Goal: Transaction & Acquisition: Purchase product/service

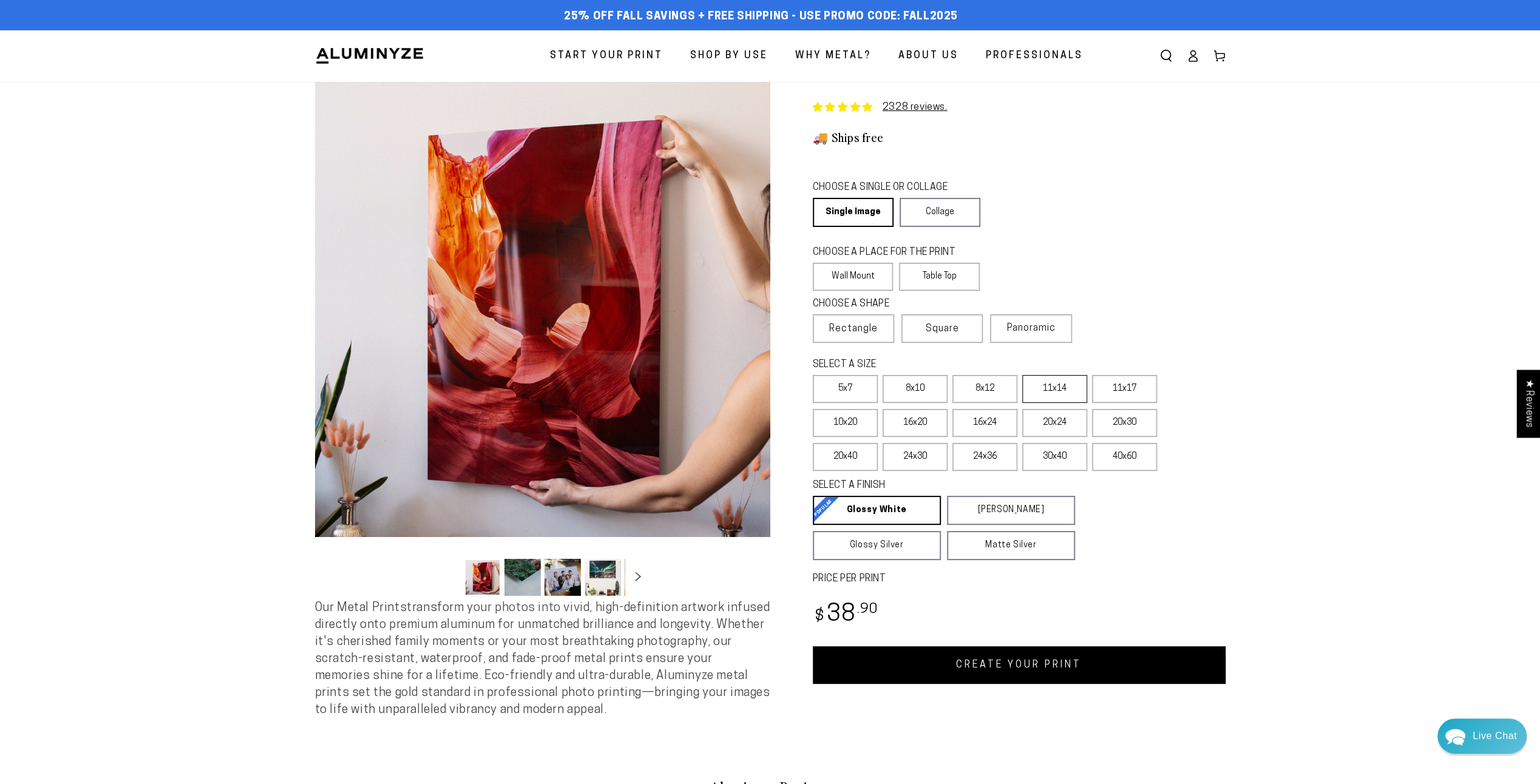
click at [1060, 396] on label "11x14" at bounding box center [1055, 389] width 65 height 28
click at [920, 677] on link "CREATE YOUR PRINT" at bounding box center [1019, 665] width 412 height 37
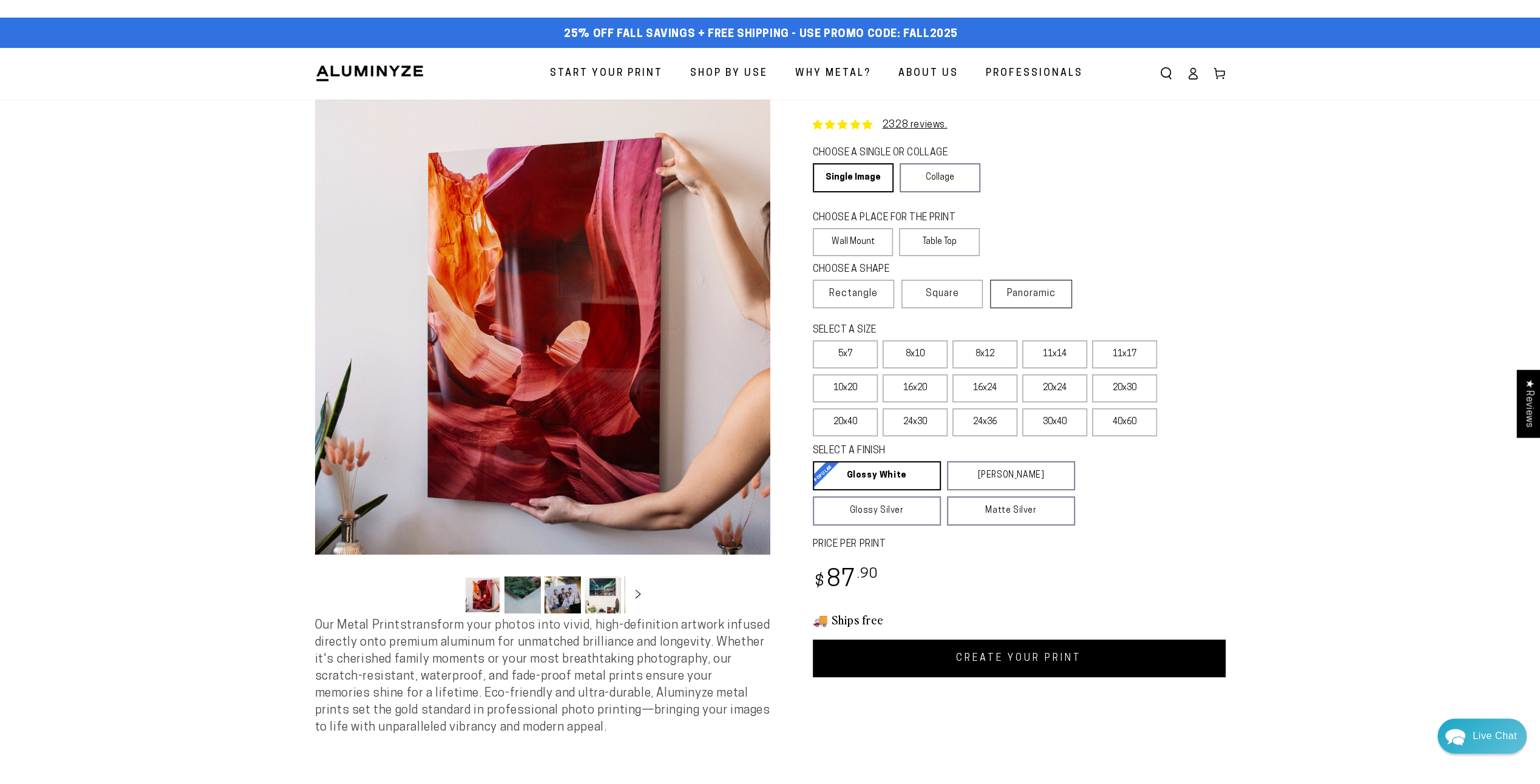
click at [1058, 299] on label "Panoramic" at bounding box center [1031, 294] width 81 height 28
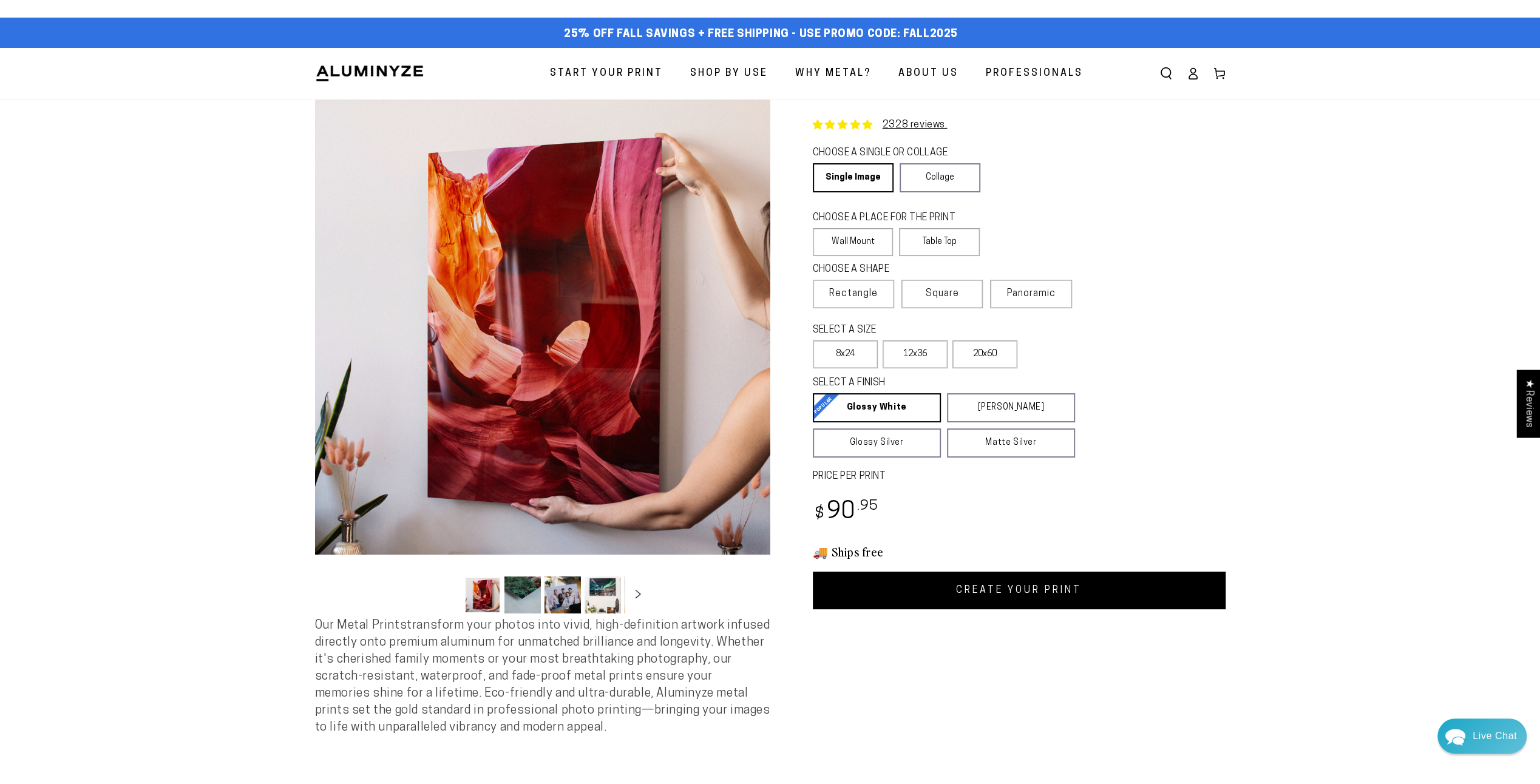
click at [956, 595] on link "CREATE YOUR PRINT" at bounding box center [1019, 590] width 412 height 37
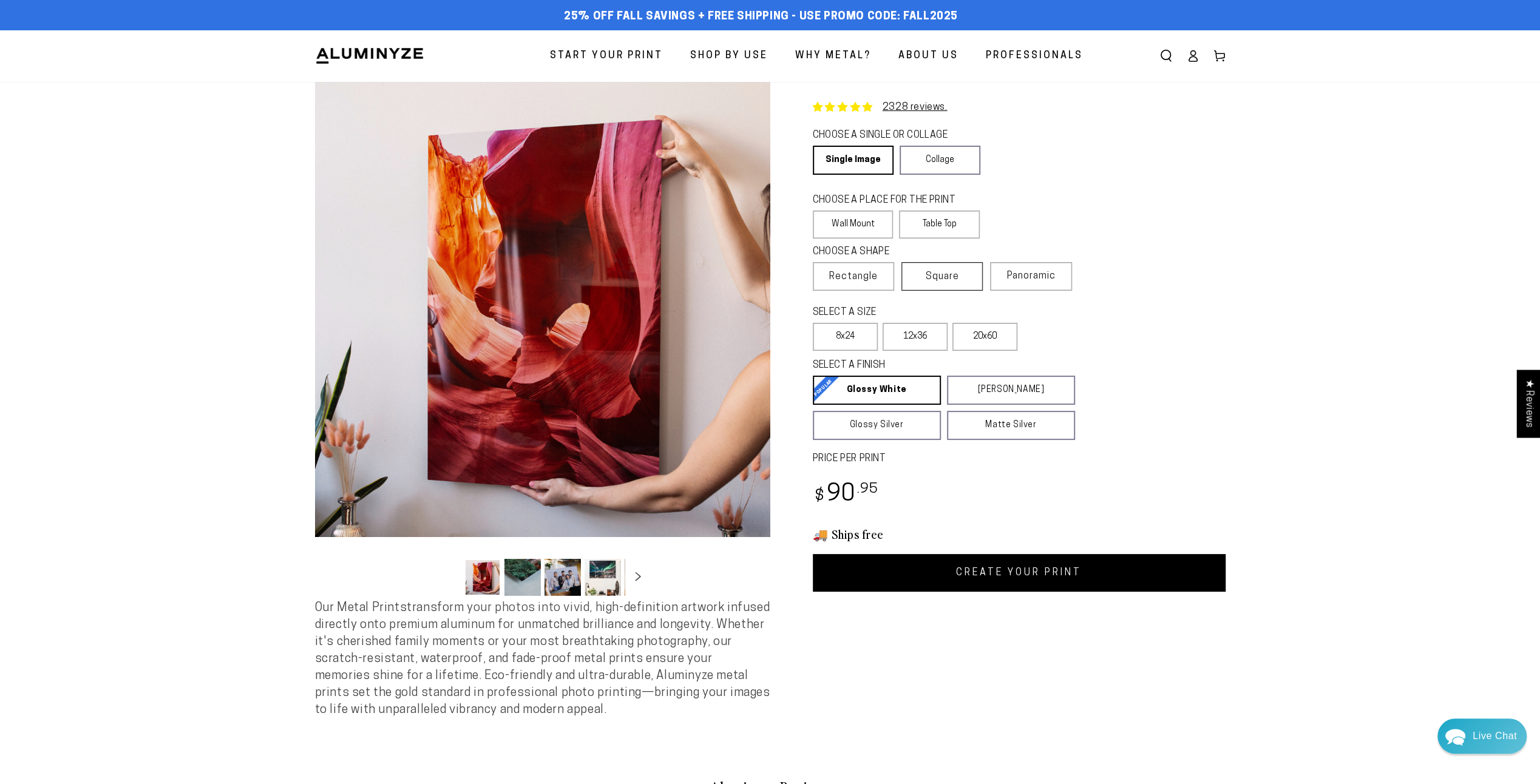
click at [949, 278] on span "Square" at bounding box center [942, 277] width 33 height 15
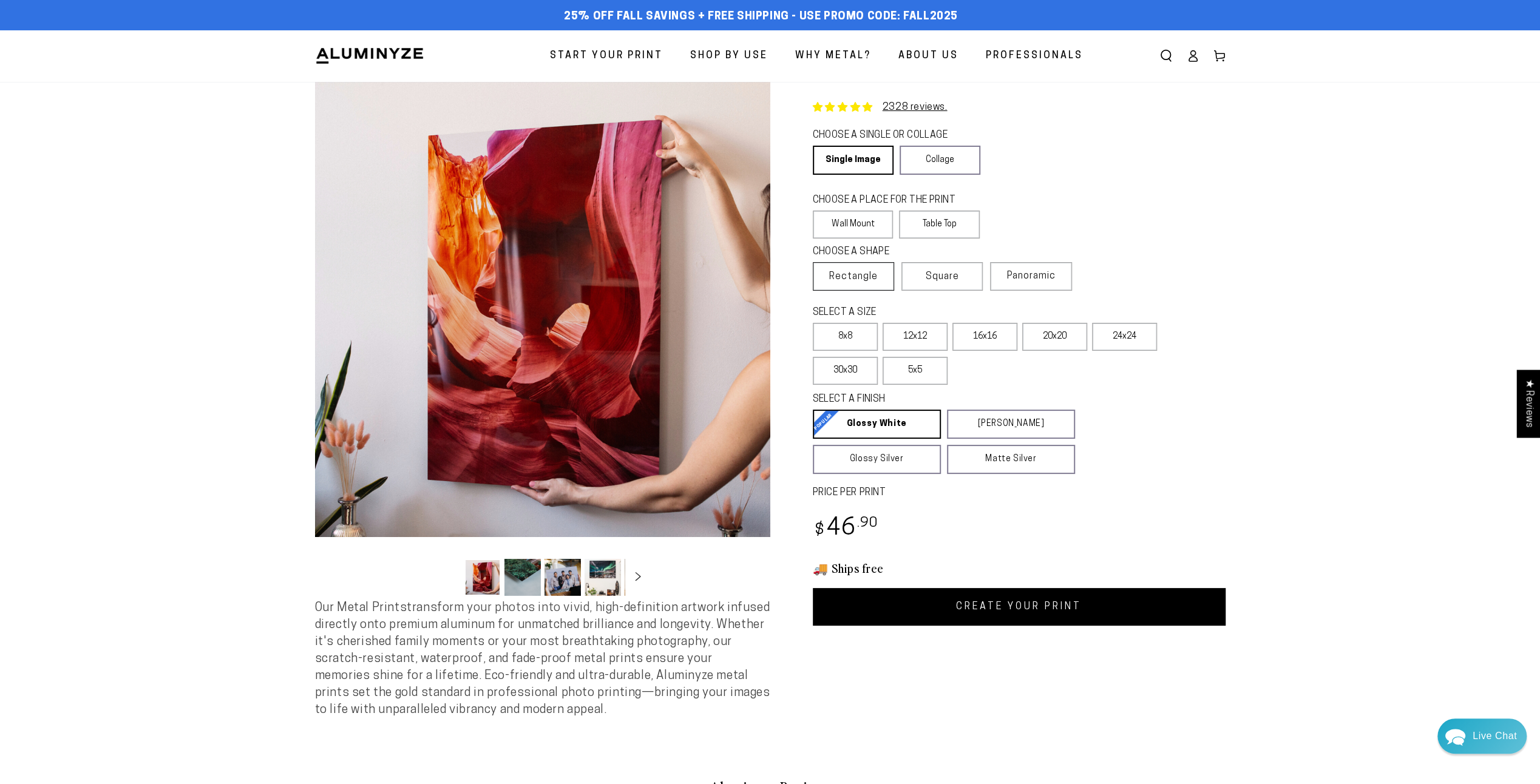
click at [863, 279] on span "Rectangle" at bounding box center [853, 277] width 49 height 15
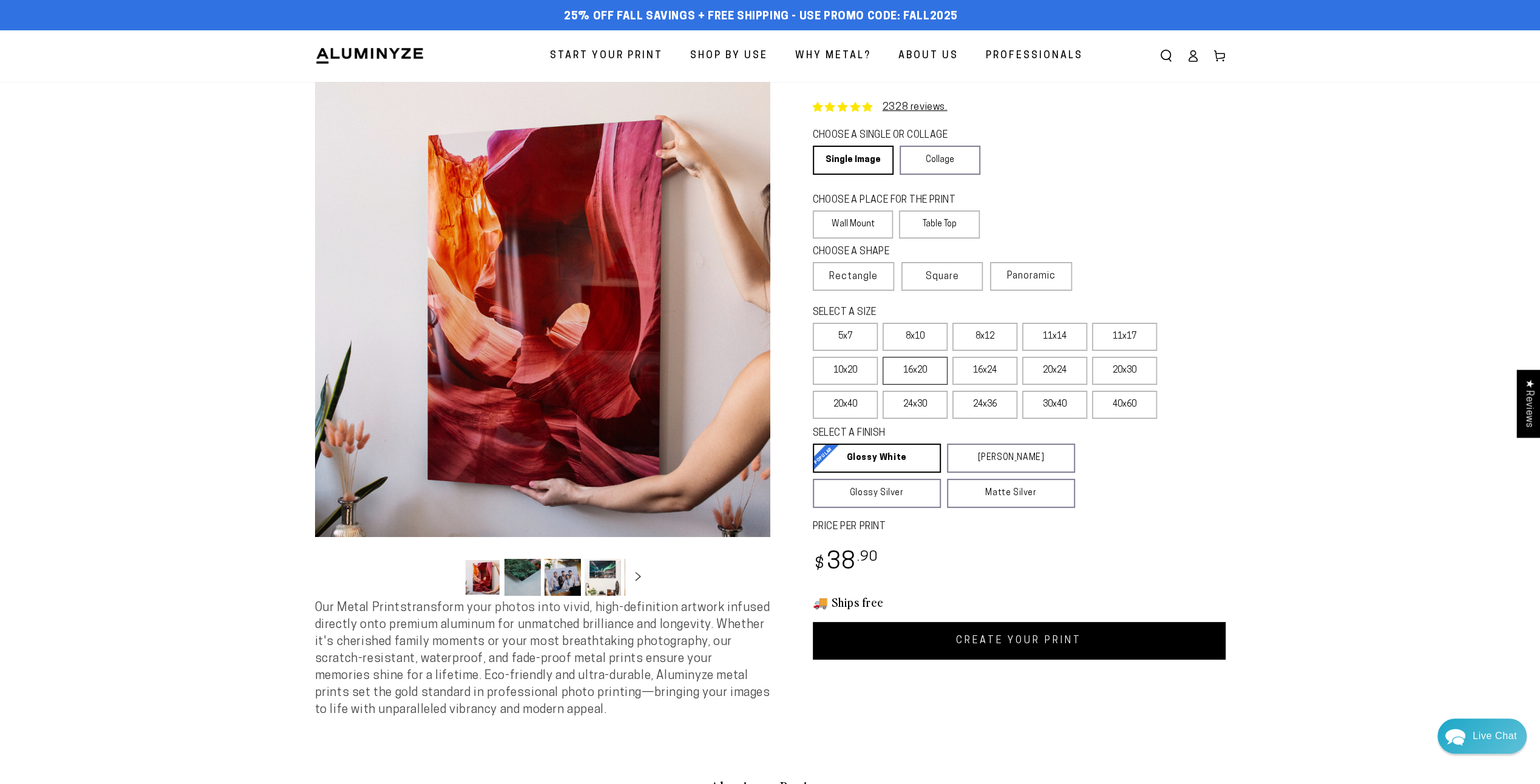
click at [913, 376] on label "16x20" at bounding box center [915, 371] width 65 height 28
click at [966, 649] on link "CREATE YOUR PRINT" at bounding box center [1019, 641] width 412 height 37
click at [1015, 277] on span "Panoramic" at bounding box center [1032, 277] width 49 height 10
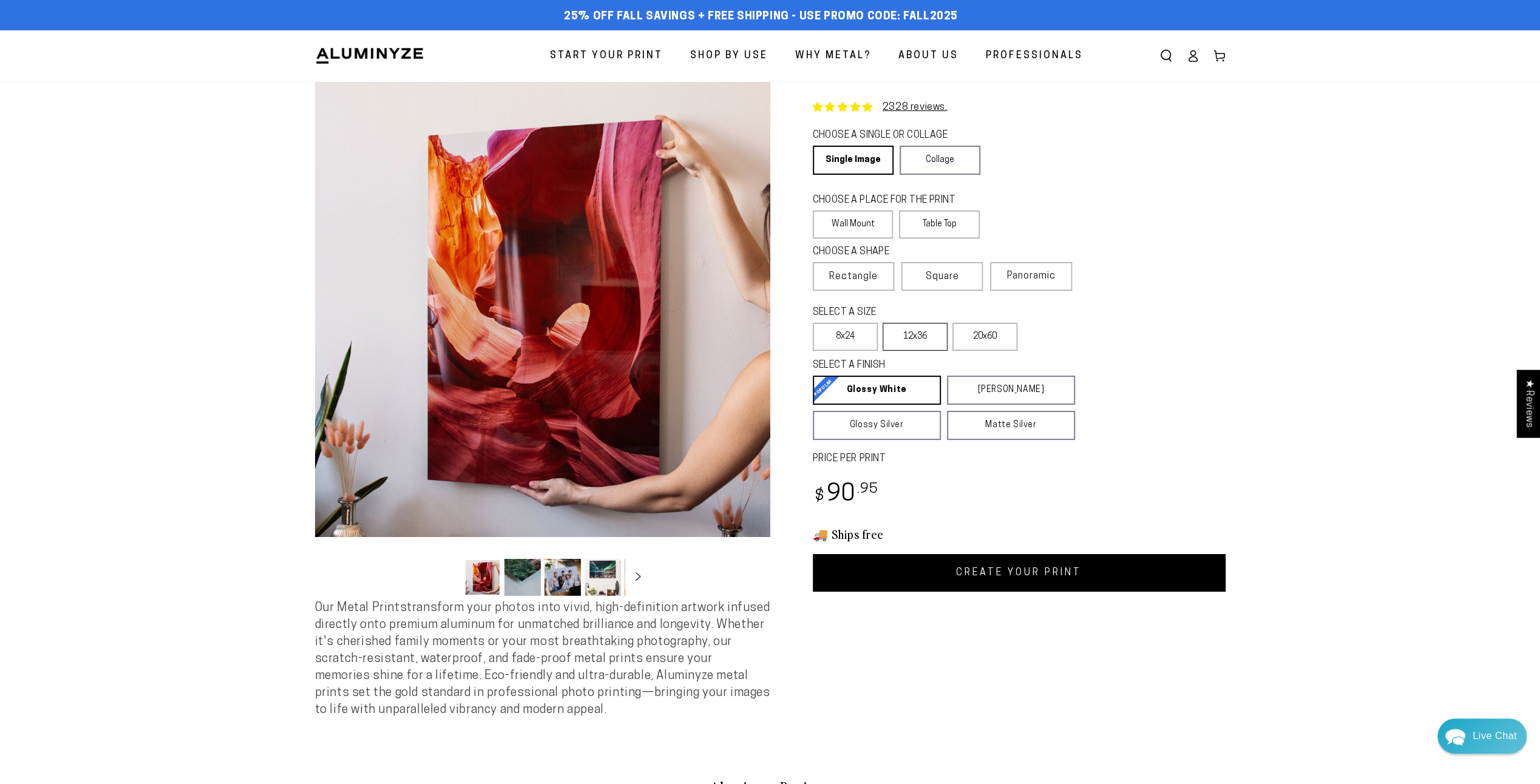
click at [913, 341] on label "12x36" at bounding box center [915, 337] width 65 height 28
click at [939, 568] on link "CREATE YOUR PRINT" at bounding box center [1019, 573] width 412 height 37
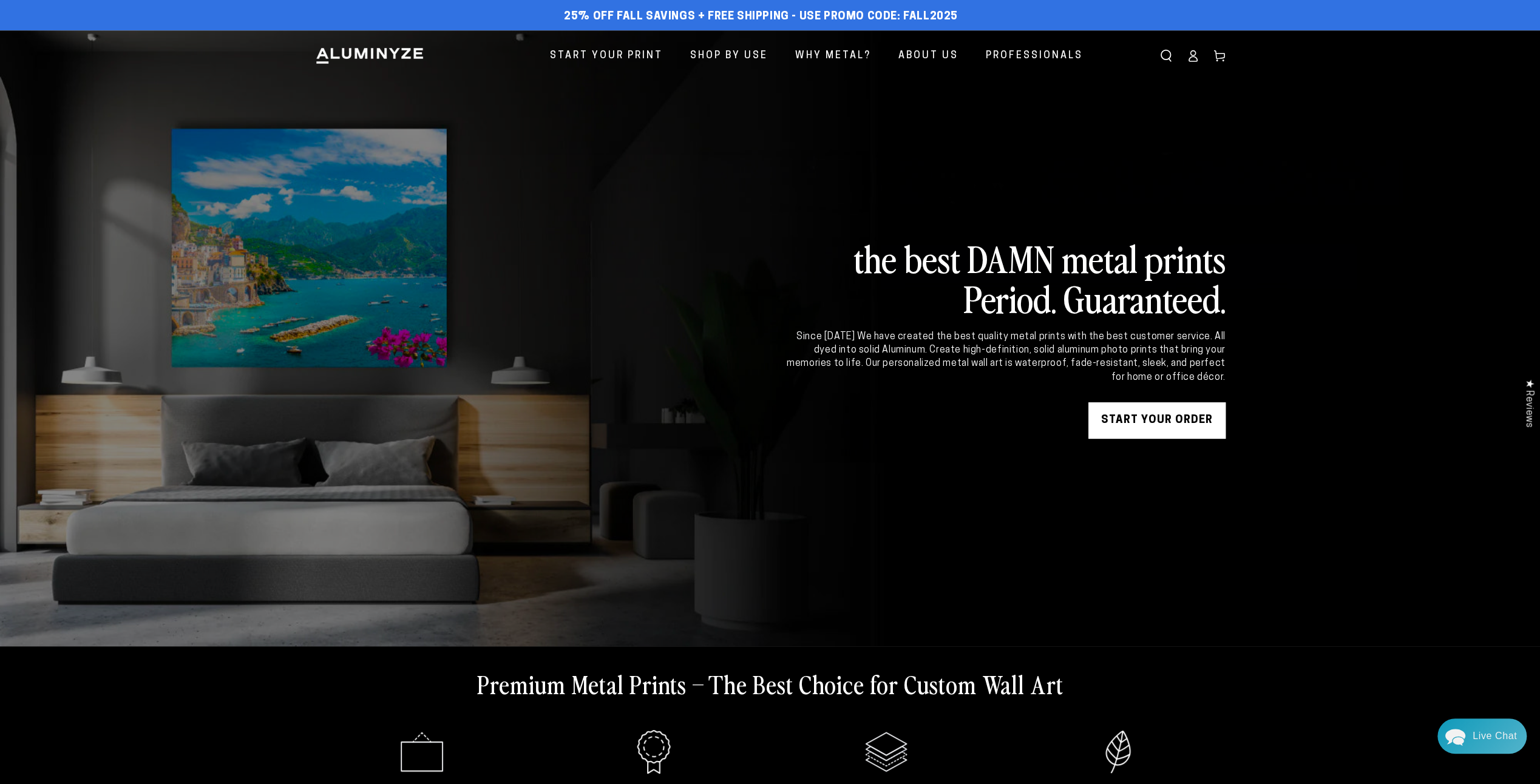
click at [1136, 433] on link "START YOUR Order" at bounding box center [1157, 420] width 137 height 37
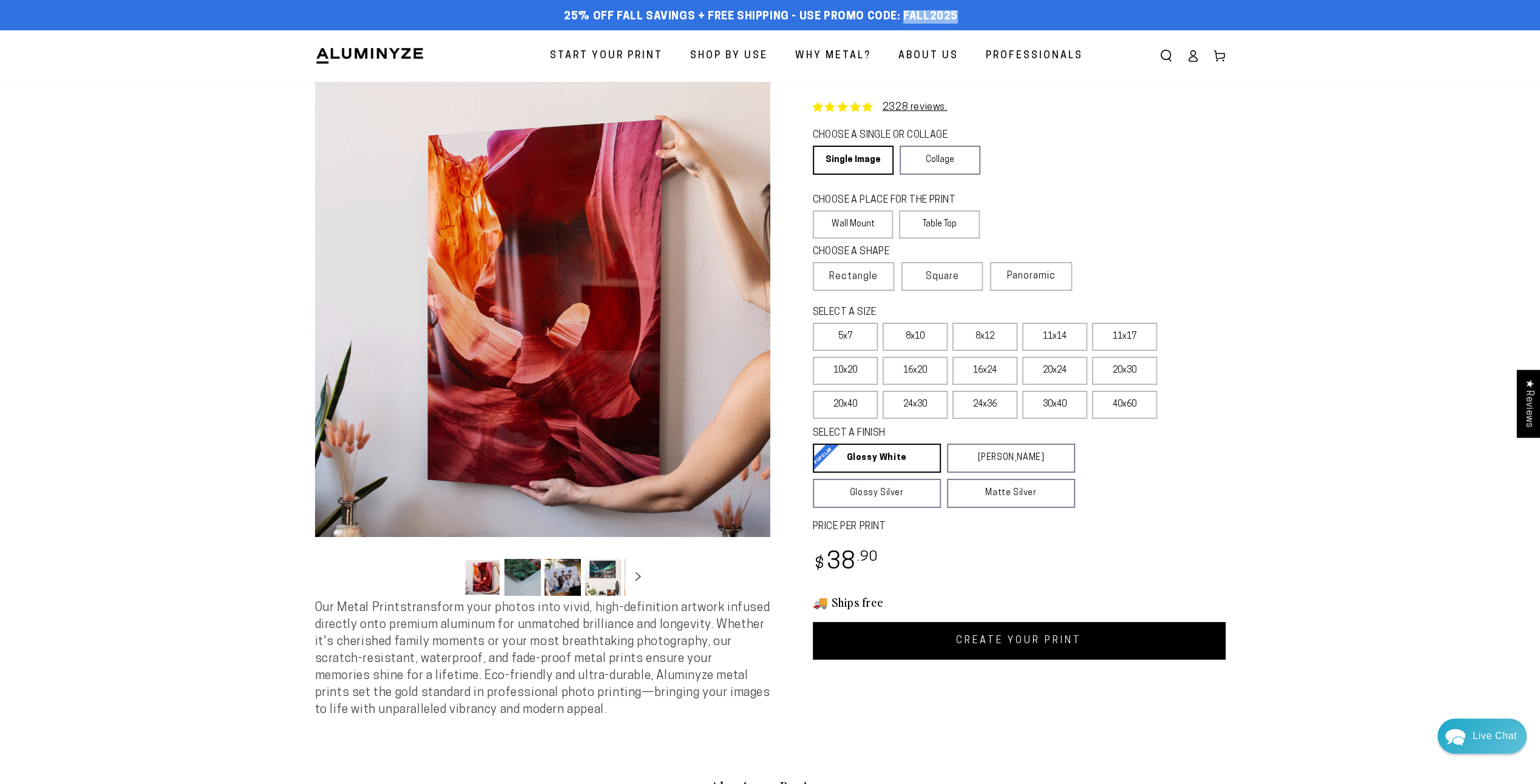
drag, startPoint x: 902, startPoint y: 19, endPoint x: 956, endPoint y: 20, distance: 54.0
click at [956, 20] on div "25% off FALL Savings + Free Shipping - Use Promo Code: FALL2025 25% OFF - Code:…" at bounding box center [761, 16] width 892 height 22
drag, startPoint x: 956, startPoint y: 20, endPoint x: 945, endPoint y: 17, distance: 11.4
click at [1117, 342] on label "11x17" at bounding box center [1124, 337] width 65 height 28
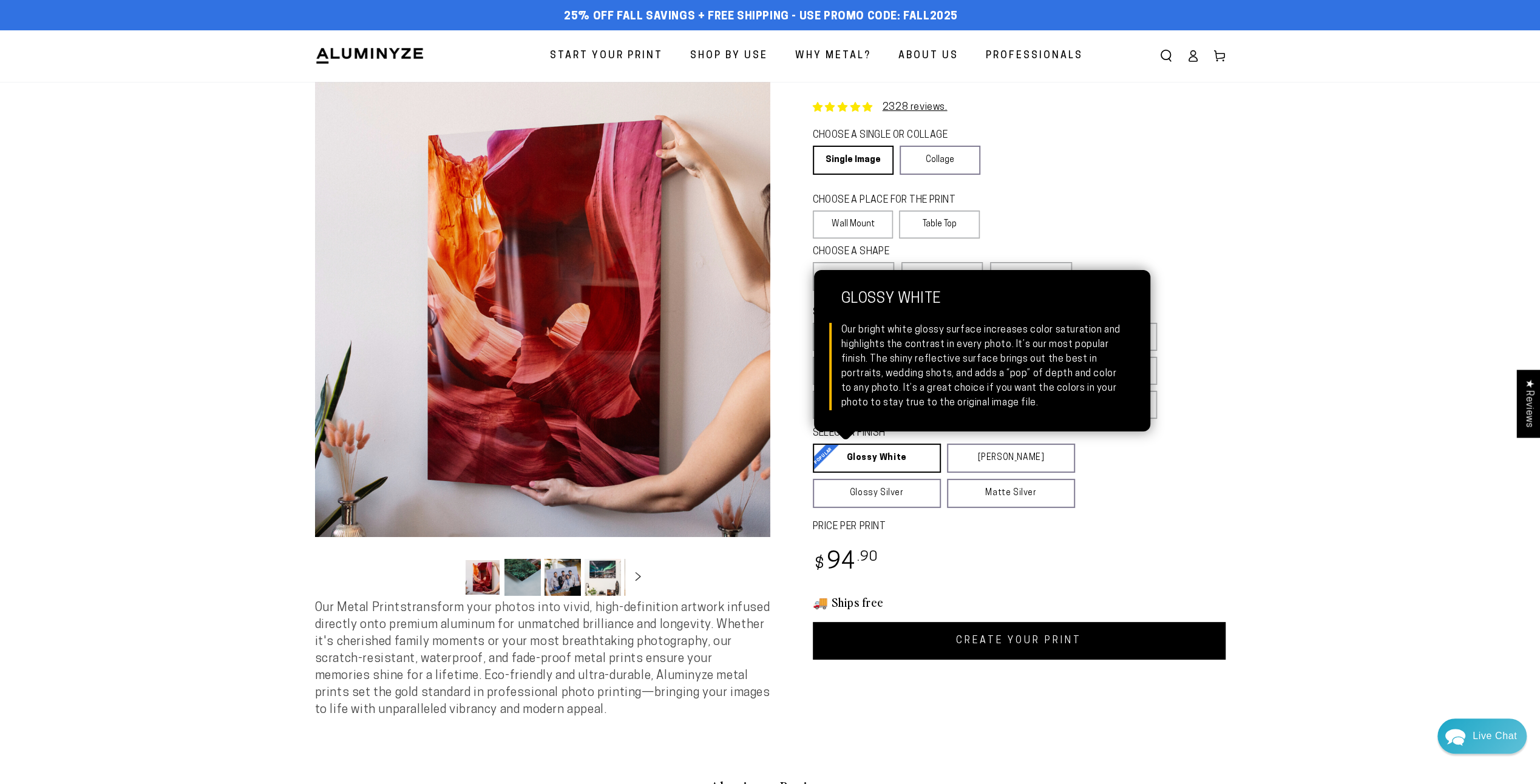
drag, startPoint x: 893, startPoint y: 462, endPoint x: 886, endPoint y: 461, distance: 7.1
click at [893, 462] on link "Glossy White Glossy White Our bright white glossy surface increases color satur…" at bounding box center [876, 458] width 128 height 29
click at [870, 466] on link "Glossy White Glossy White Our bright white glossy surface increases color satur…" at bounding box center [876, 458] width 128 height 29
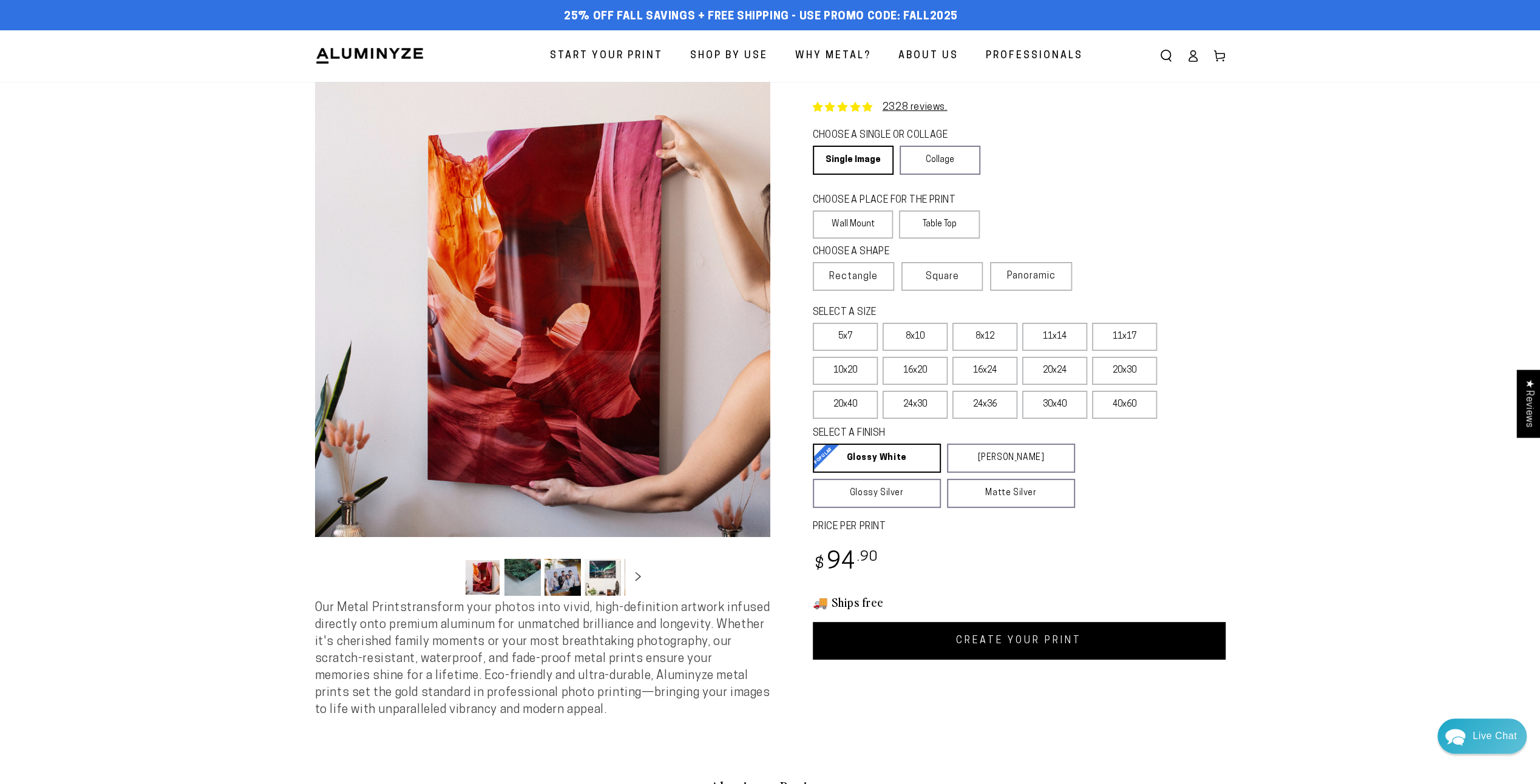
click at [984, 643] on link "CREATE YOUR PRINT" at bounding box center [1019, 641] width 412 height 37
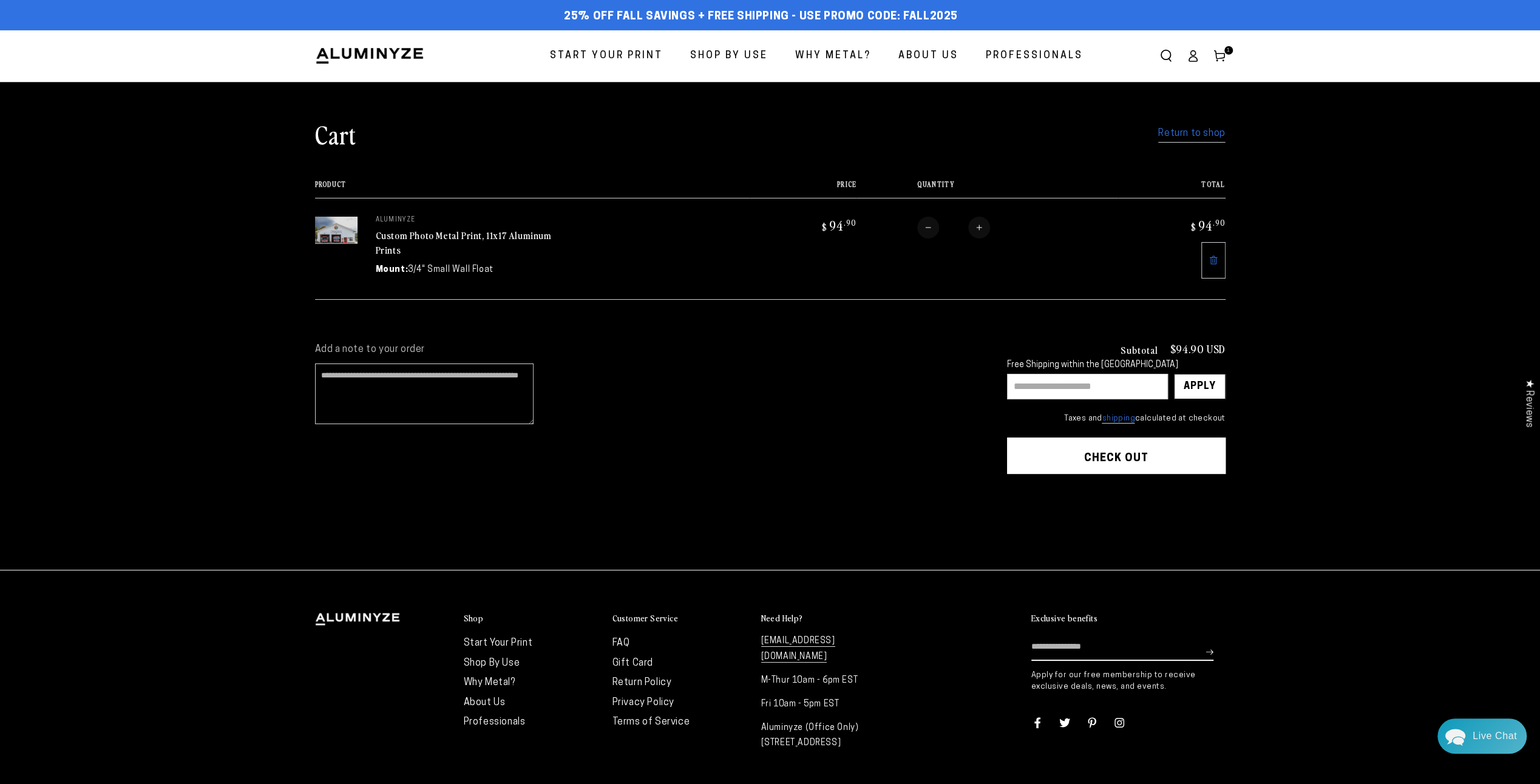
click at [1039, 379] on input "text" at bounding box center [1088, 386] width 161 height 25
paste input "********"
type input "********"
click at [1211, 385] on div "Apply" at bounding box center [1200, 386] width 33 height 24
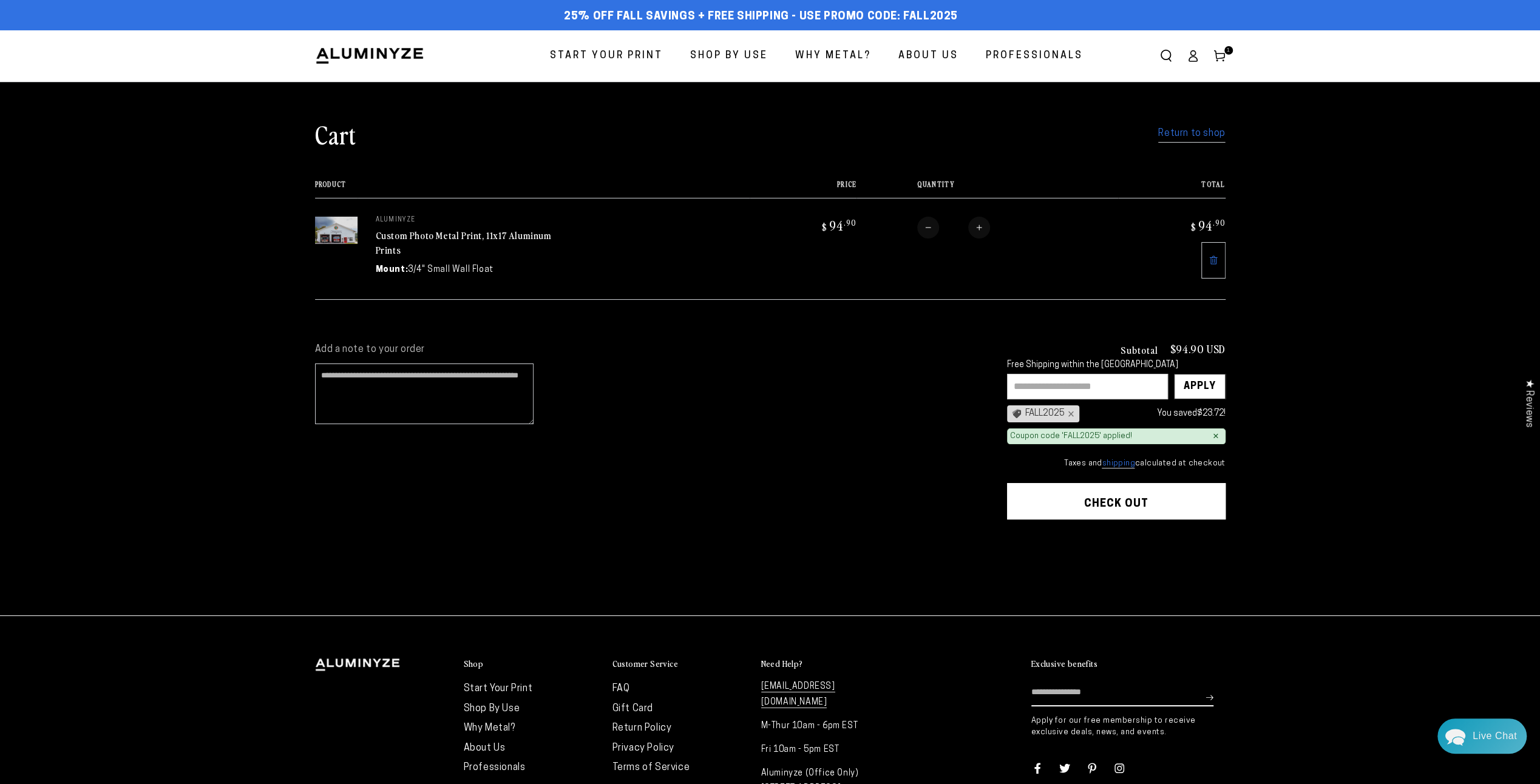
click at [982, 233] on button "Increase quantity for Custom Photo Metal Print, 11x17 Aluminum Prints" at bounding box center [979, 227] width 22 height 22
type input "*"
